Goal: Transaction & Acquisition: Purchase product/service

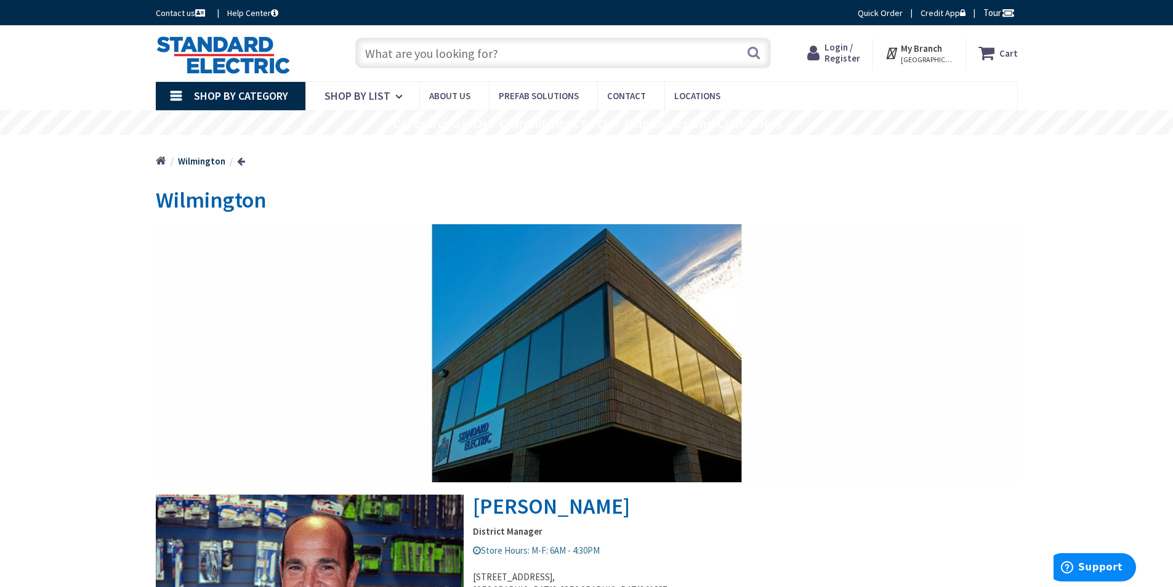
click at [406, 54] on input "text" at bounding box center [563, 53] width 416 height 31
click at [405, 60] on input "text" at bounding box center [563, 53] width 416 height 31
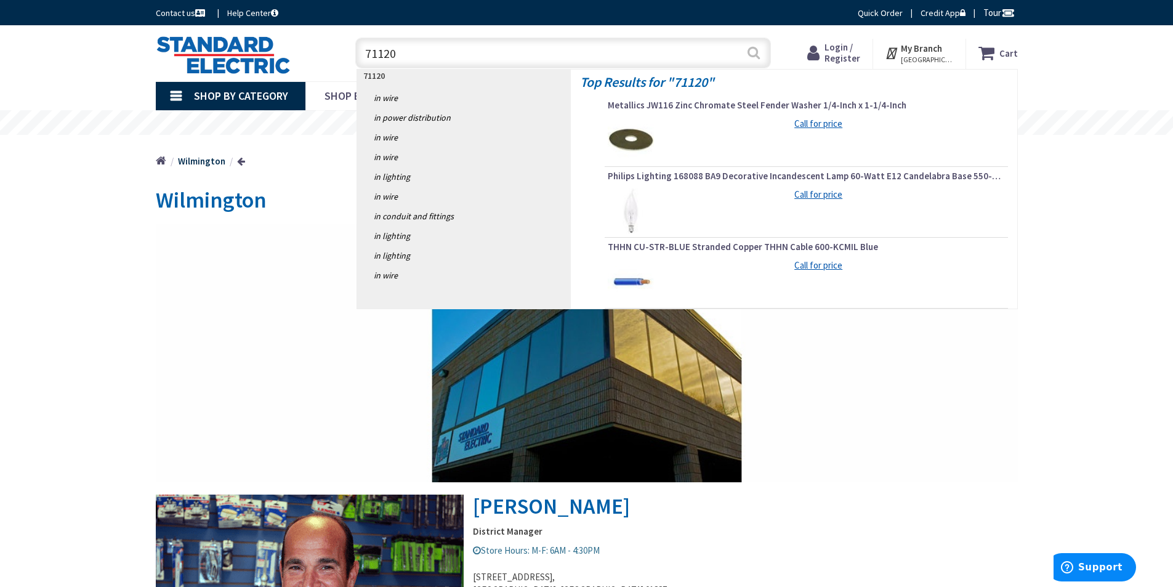
type input "71120"
click at [756, 55] on button "Search" at bounding box center [754, 53] width 16 height 28
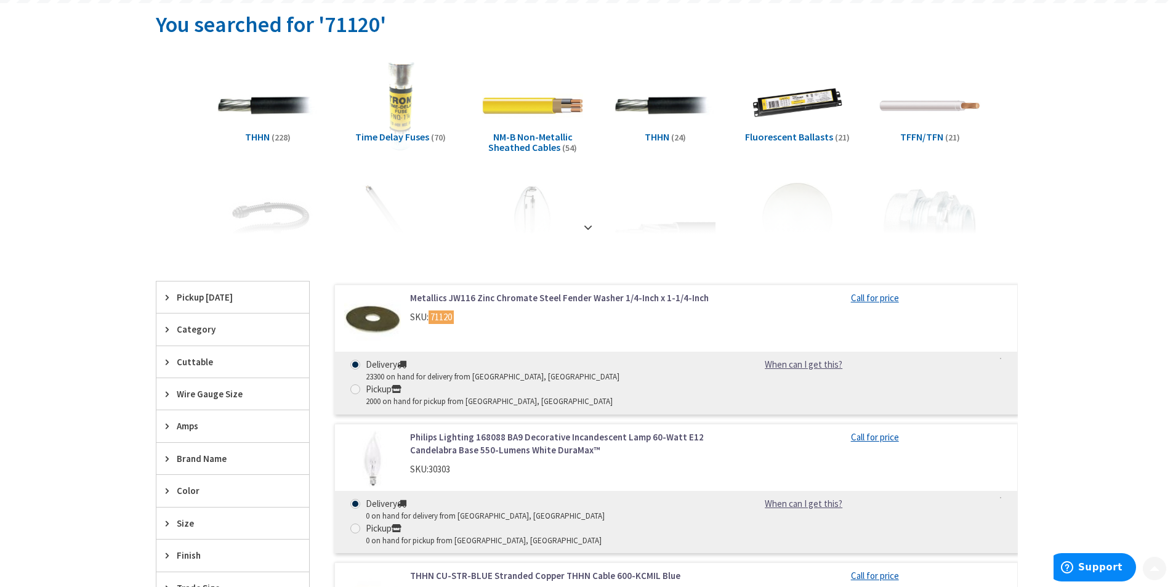
scroll to position [185, 0]
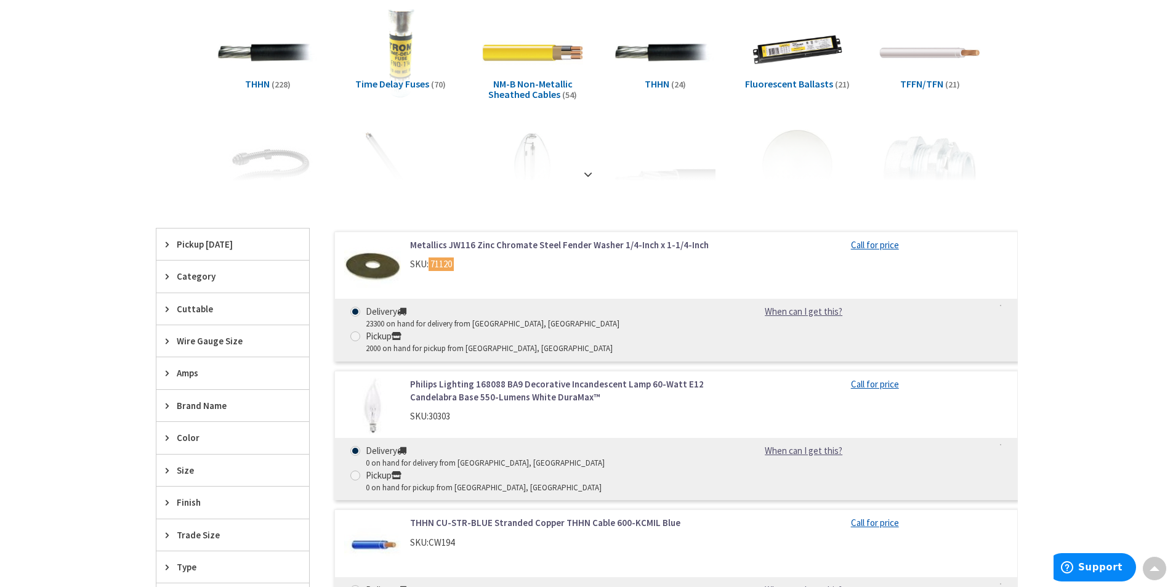
click at [471, 244] on link "Metallics JW116 Zinc Chromate Steel Fender Washer 1/4-Inch x 1-1/4-Inch" at bounding box center [566, 244] width 313 height 13
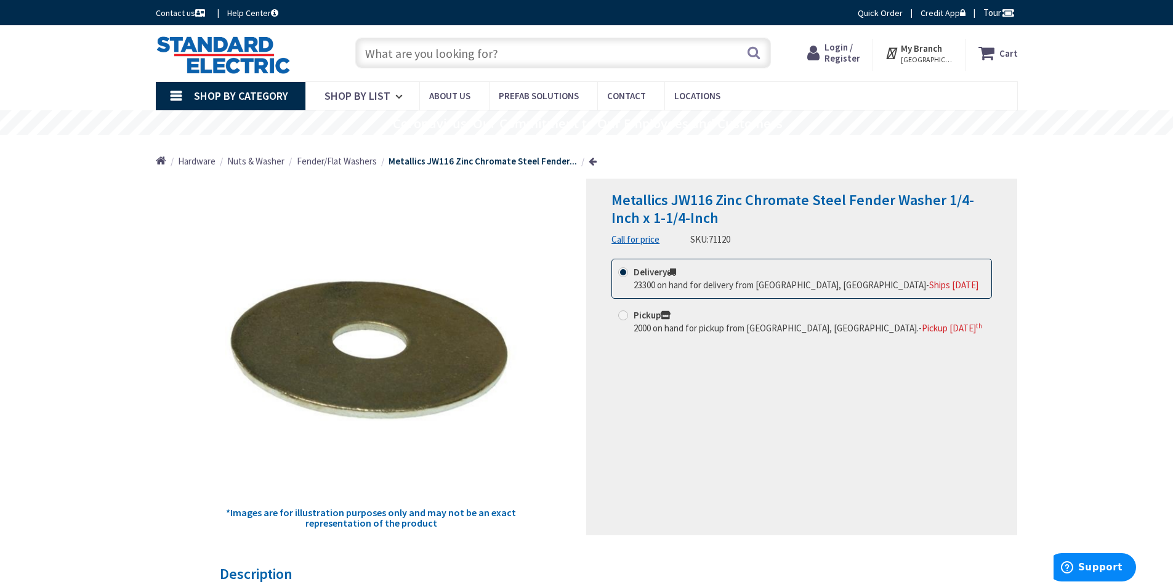
drag, startPoint x: 469, startPoint y: 52, endPoint x: 462, endPoint y: 47, distance: 8.4
click at [469, 53] on input "text" at bounding box center [563, 53] width 416 height 31
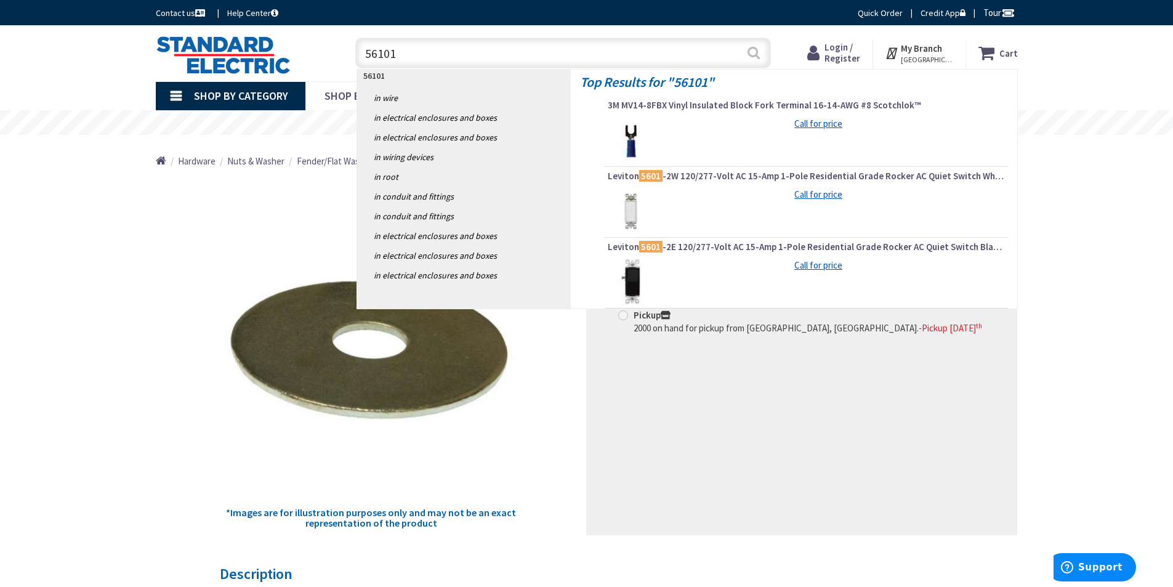
type input "56101"
click at [748, 53] on button "Search" at bounding box center [754, 53] width 16 height 28
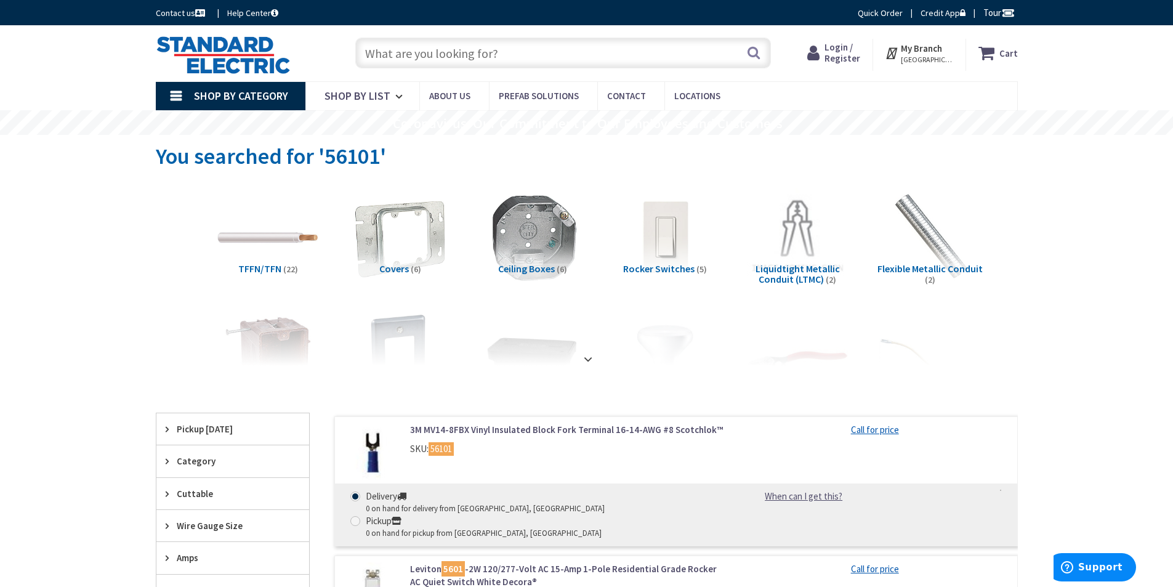
click at [558, 431] on link "3M MV14-8FBX Vinyl Insulated Block Fork Terminal 16-14-AWG #8 Scotchlok™" at bounding box center [566, 429] width 313 height 13
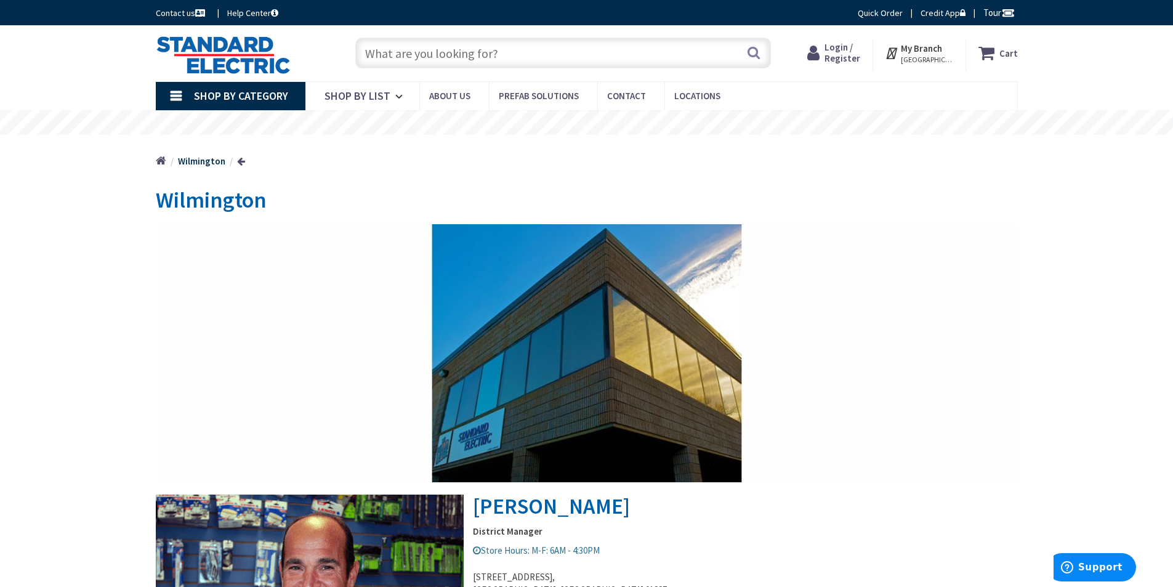
click at [403, 60] on input "text" at bounding box center [563, 53] width 416 height 31
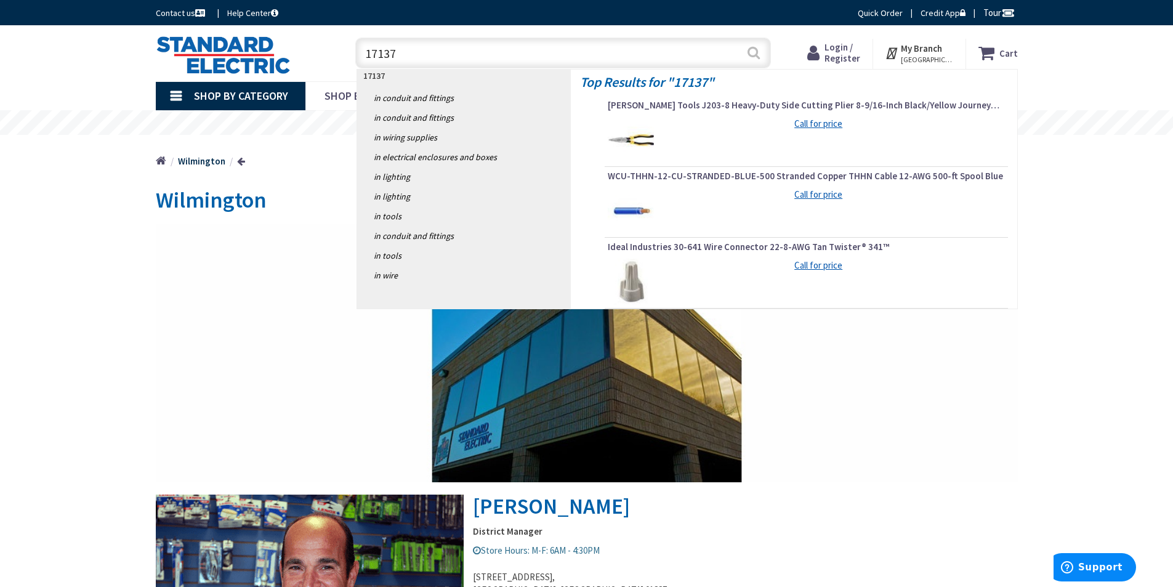
type input "17137"
click at [750, 54] on button "Search" at bounding box center [754, 53] width 16 height 28
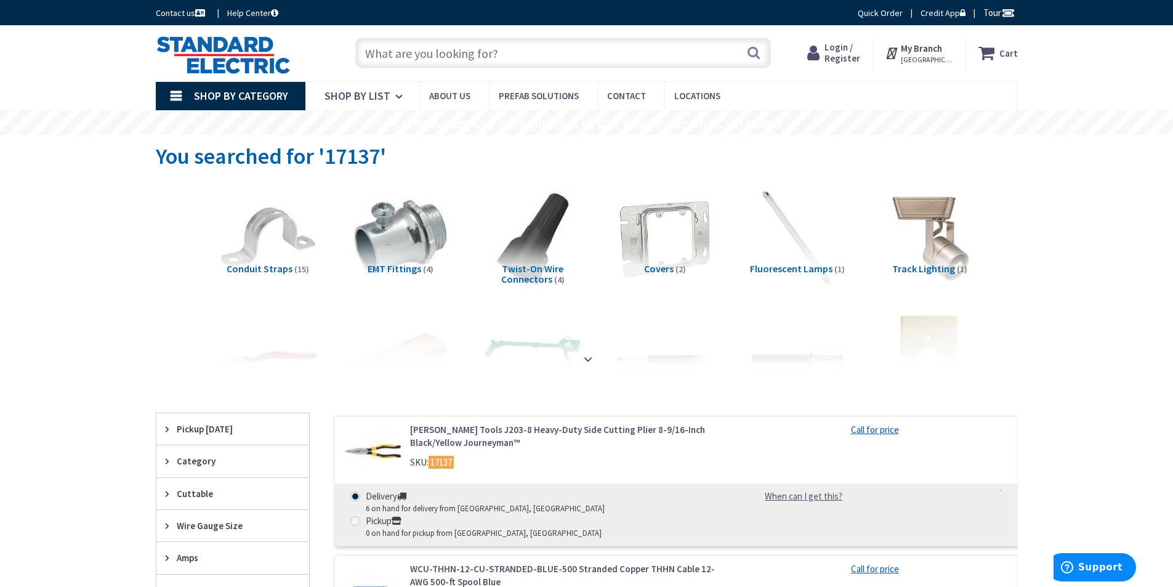
click at [498, 429] on link "[PERSON_NAME] Tools J203-8 Heavy-Duty Side Cutting Plier 8-9/16-Inch Black/Yell…" at bounding box center [566, 436] width 313 height 26
